Goal: Information Seeking & Learning: Learn about a topic

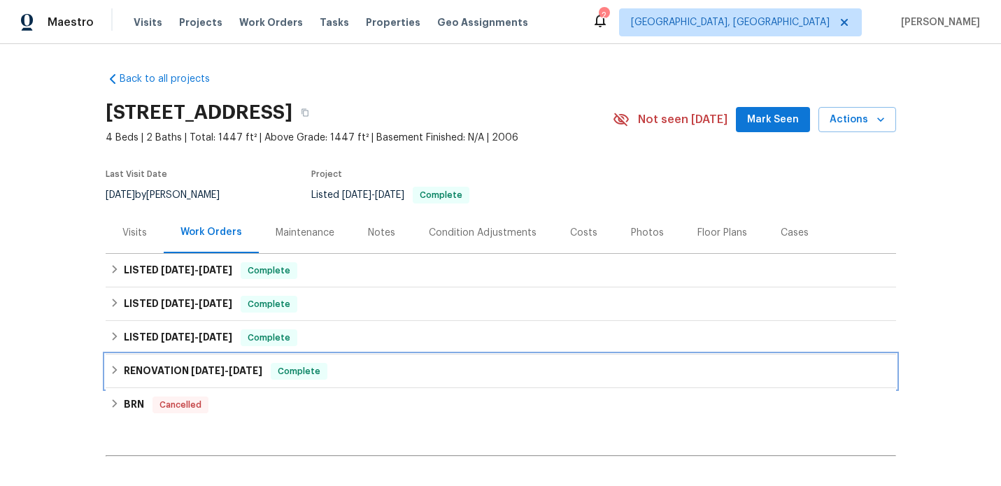
click at [146, 363] on h6 "RENOVATION [DATE] - [DATE]" at bounding box center [193, 371] width 139 height 17
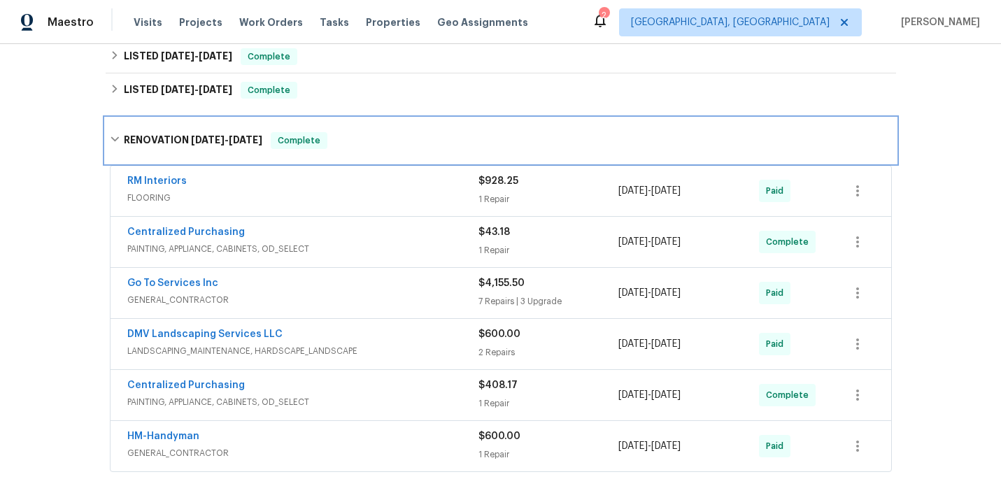
scroll to position [144, 0]
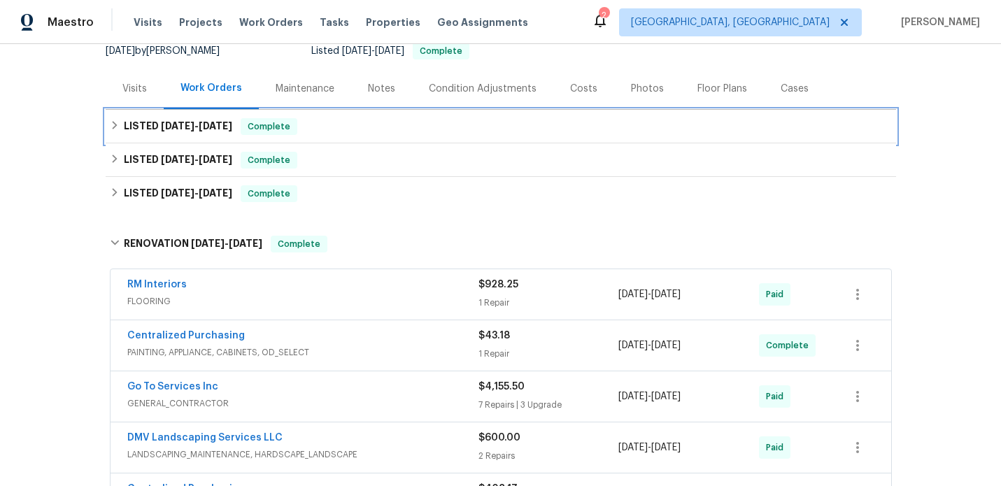
click at [179, 127] on span "[DATE]" at bounding box center [178, 126] width 34 height 10
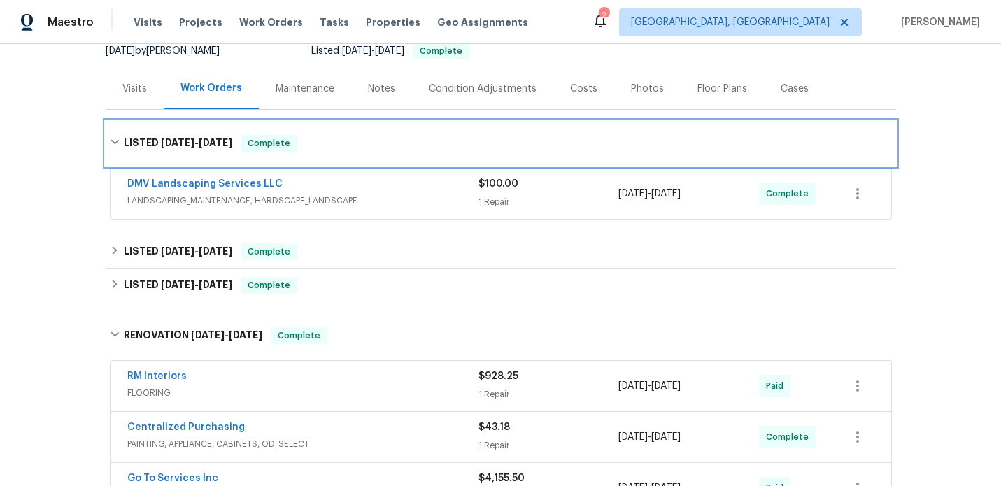
click at [187, 151] on h6 "LISTED [DATE] - [DATE]" at bounding box center [178, 143] width 108 height 17
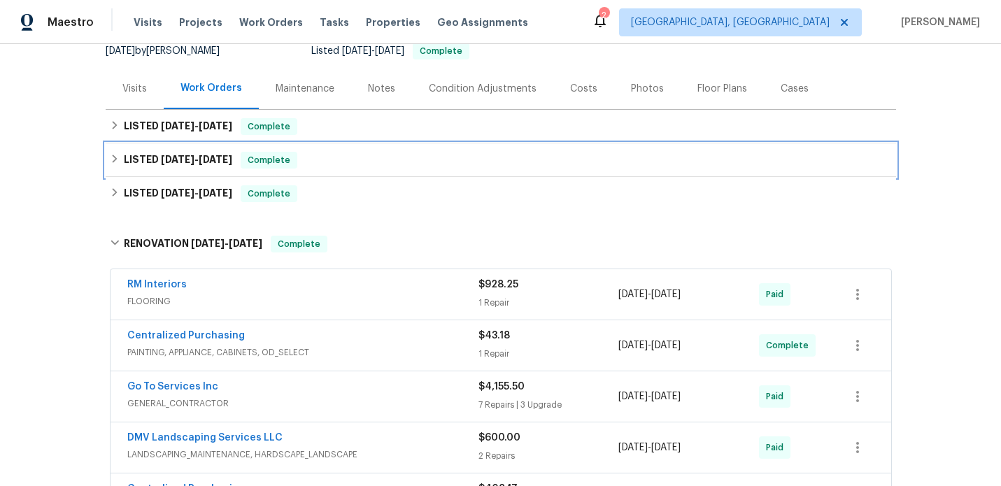
click at [176, 166] on h6 "LISTED [DATE] - [DATE]" at bounding box center [178, 160] width 108 height 17
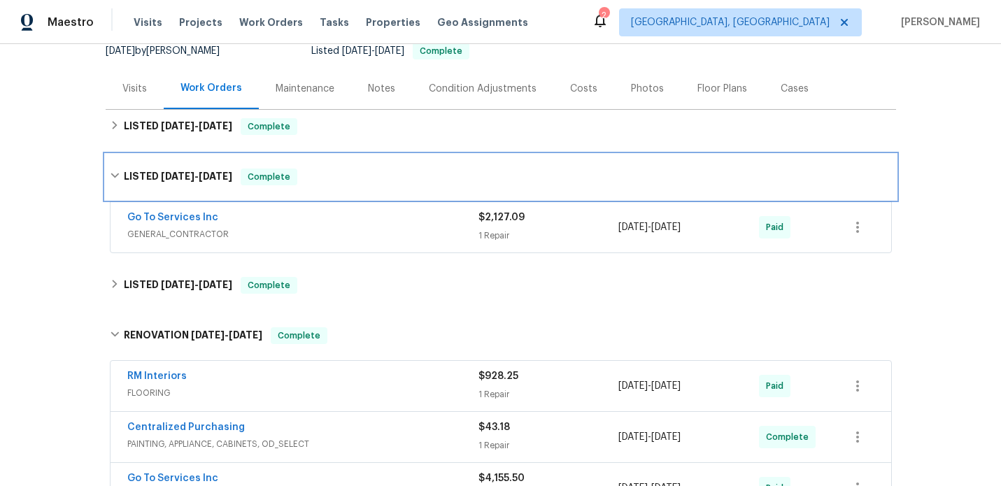
scroll to position [153, 0]
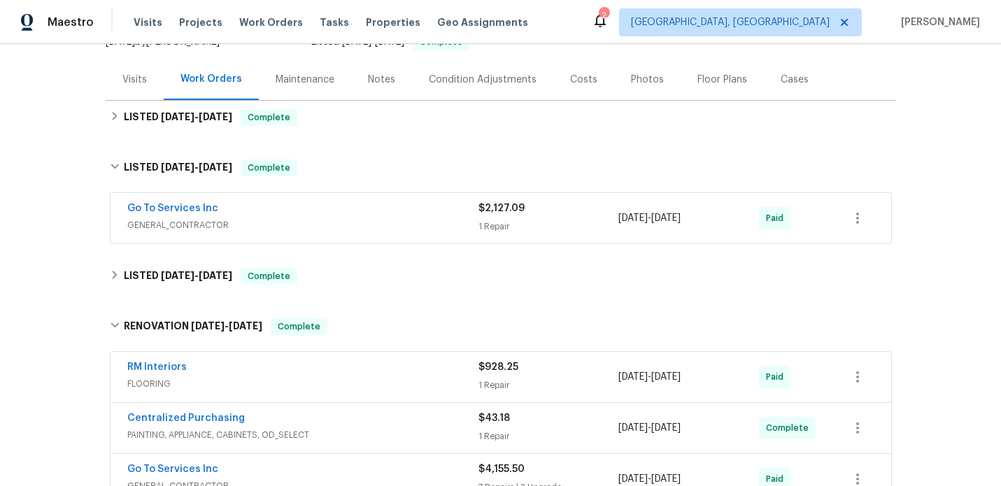
click at [320, 210] on div "Go To Services Inc" at bounding box center [302, 209] width 351 height 17
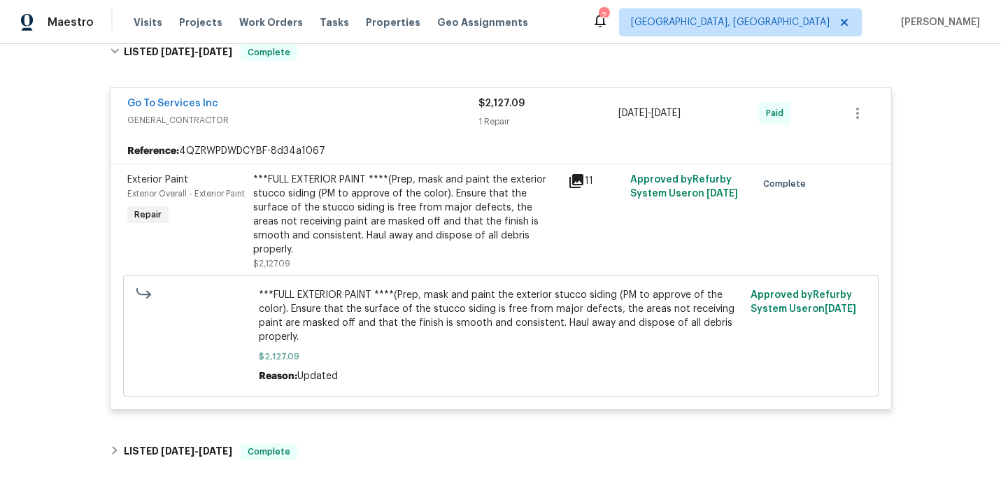
scroll to position [229, 0]
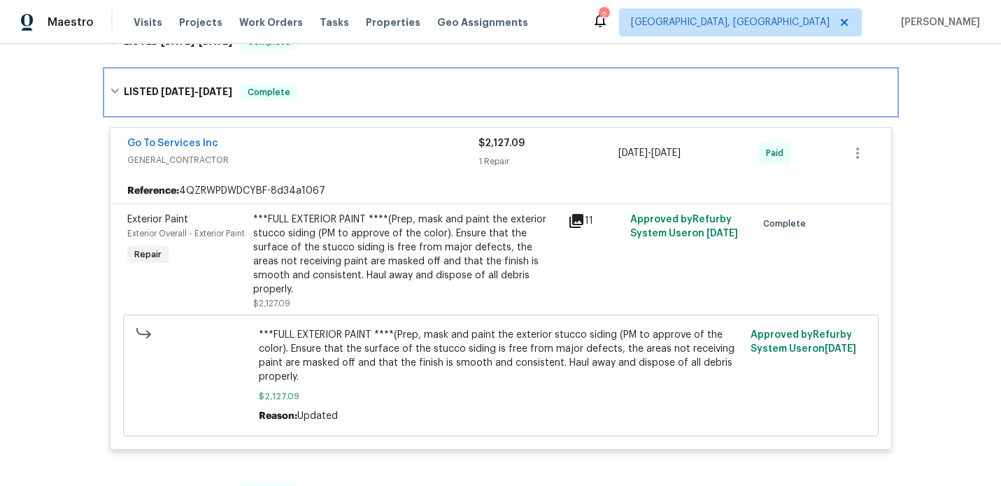
click at [205, 94] on span "[DATE]" at bounding box center [216, 92] width 34 height 10
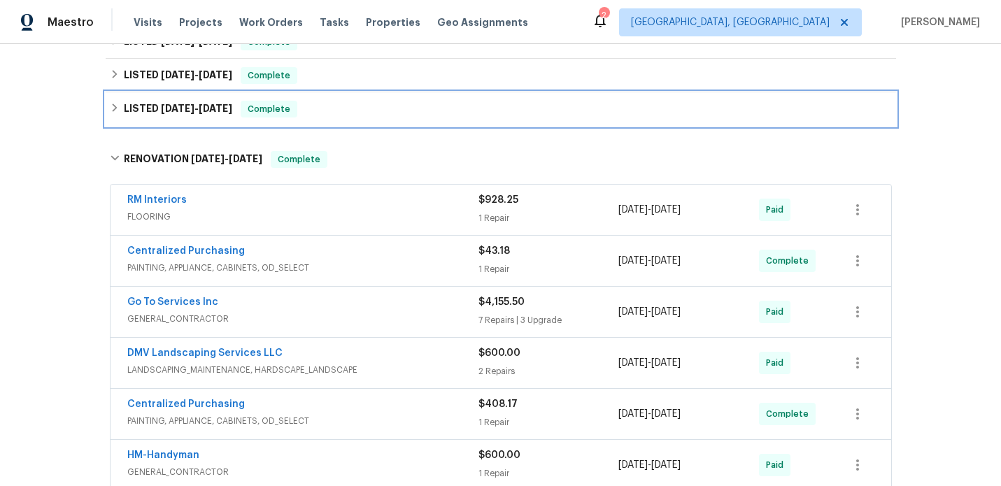
click at [173, 108] on span "[DATE]" at bounding box center [178, 109] width 34 height 10
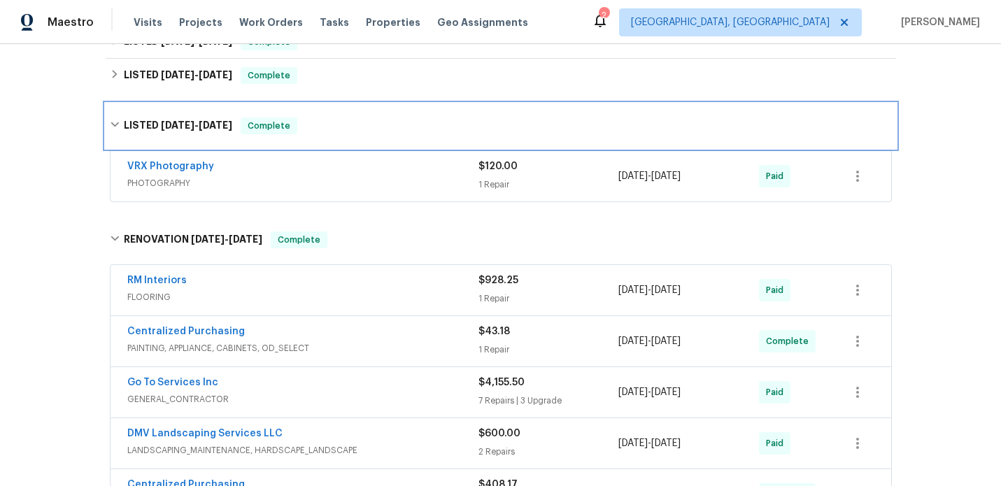
click at [189, 125] on span "[DATE]" at bounding box center [178, 125] width 34 height 10
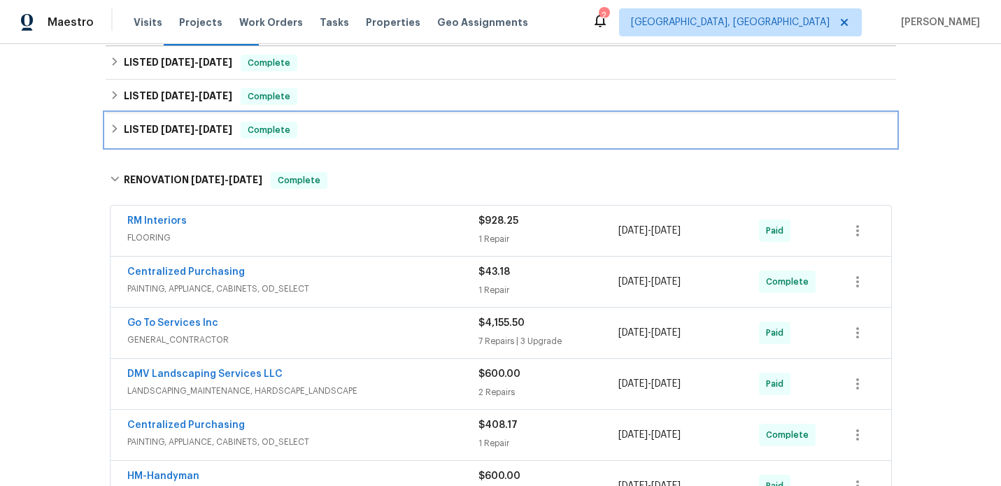
scroll to position [204, 0]
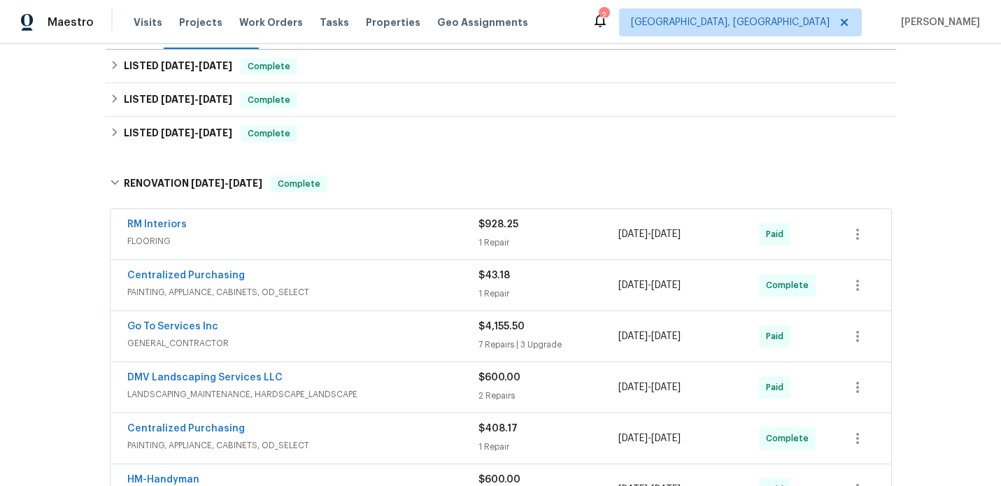
click at [386, 388] on span "LANDSCAPING_MAINTENANCE, HARDSCAPE_LANDSCAPE" at bounding box center [302, 395] width 351 height 14
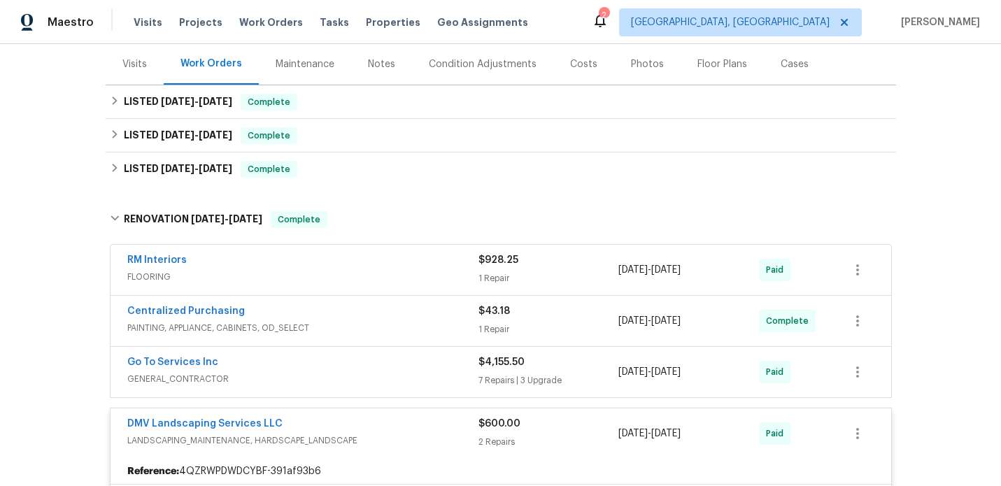
scroll to position [243, 0]
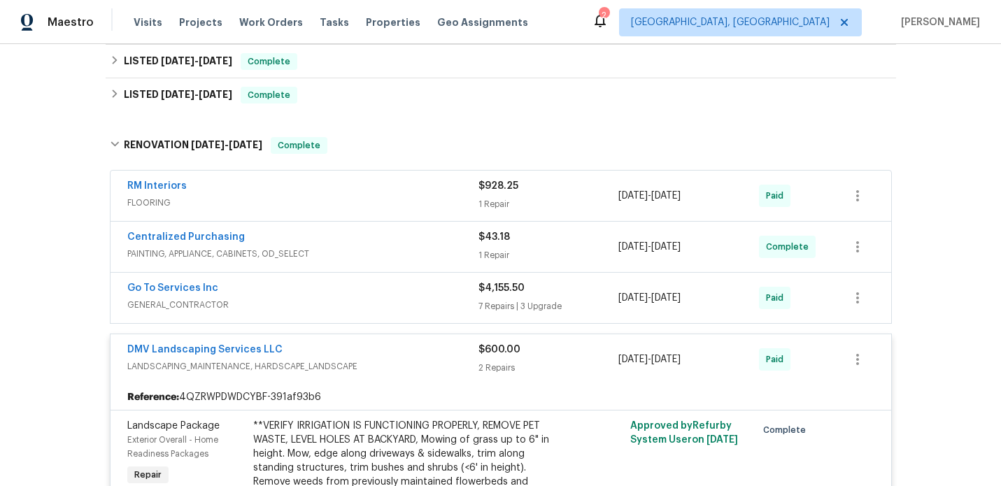
click at [374, 351] on div "DMV Landscaping Services LLC" at bounding box center [302, 351] width 351 height 17
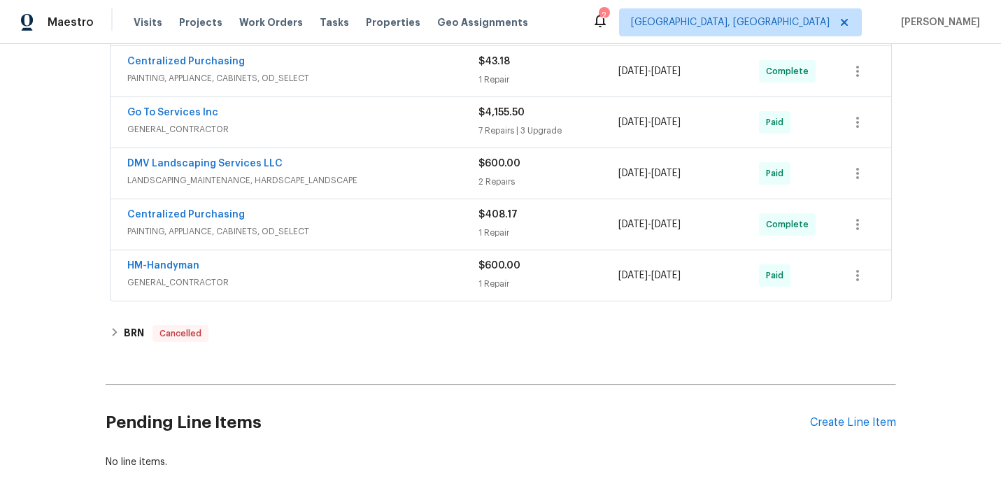
scroll to position [497, 0]
